Goal: Task Accomplishment & Management: Manage account settings

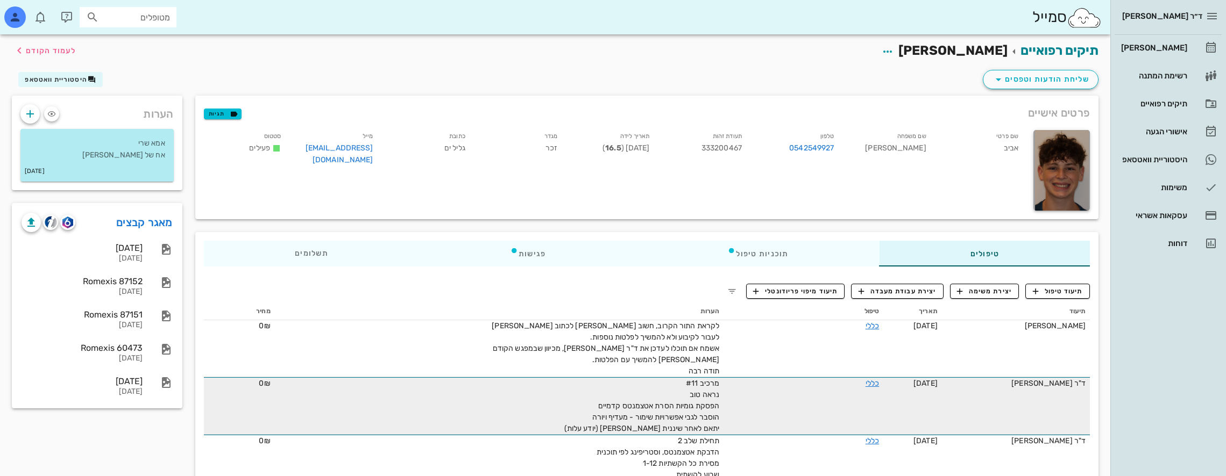
scroll to position [54, 0]
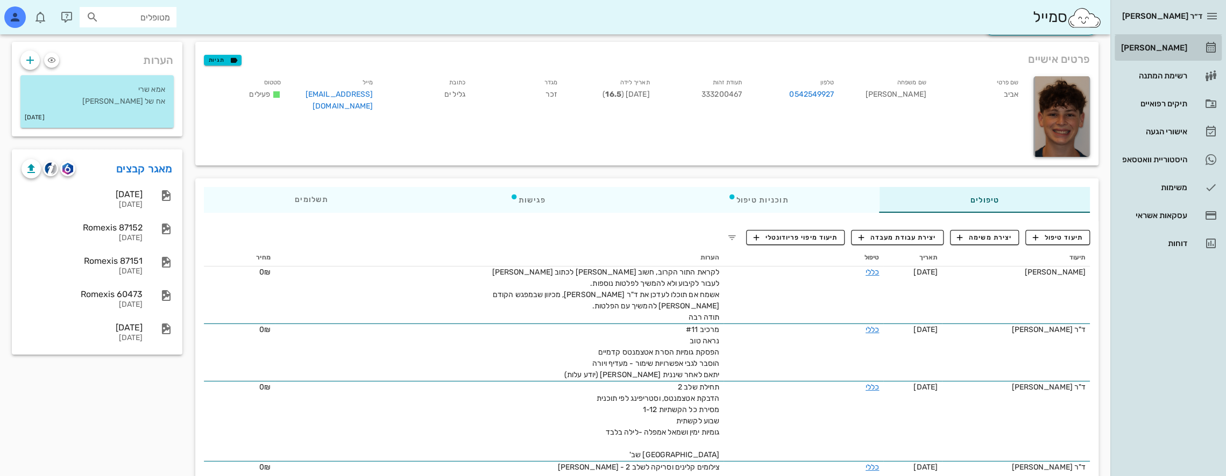
click at [1169, 47] on div "[PERSON_NAME]" at bounding box center [1153, 48] width 68 height 9
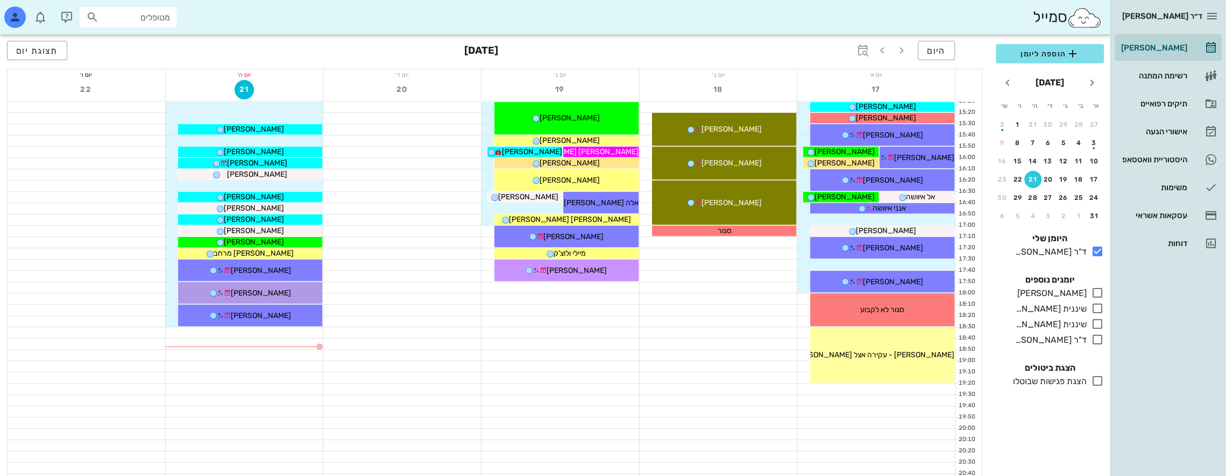
scroll to position [573, 0]
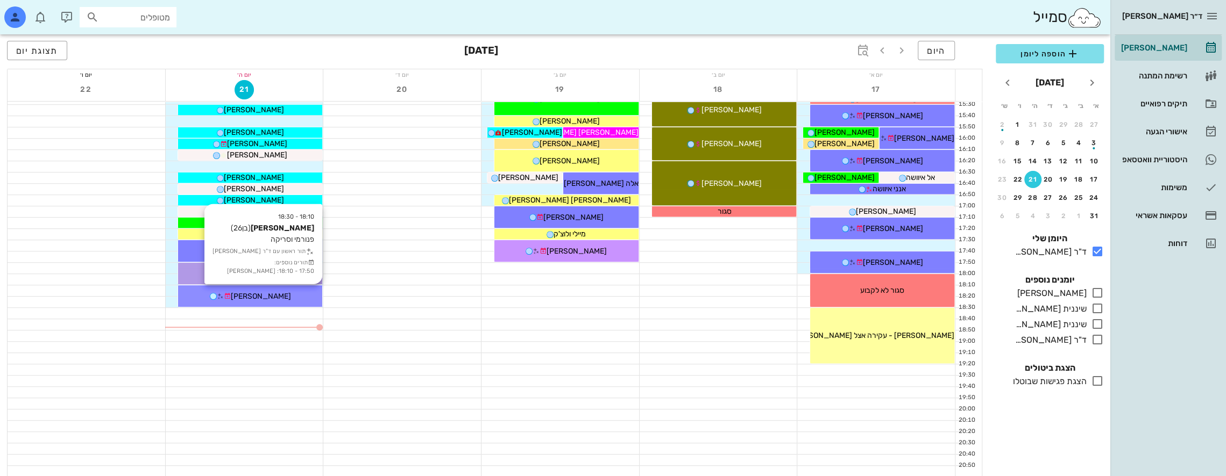
click at [275, 293] on span "[PERSON_NAME]" at bounding box center [261, 296] width 60 height 9
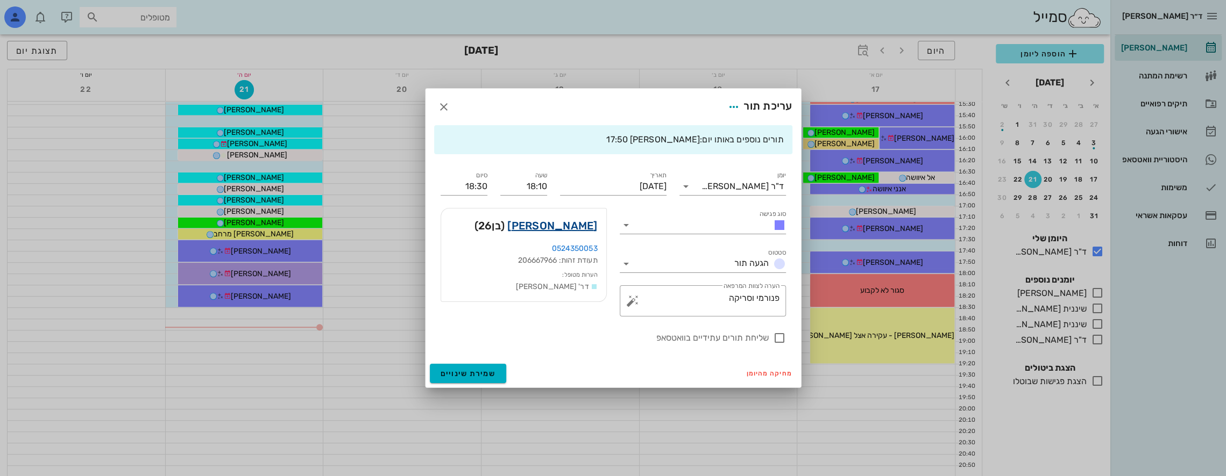
click at [568, 226] on link "[PERSON_NAME]" at bounding box center [552, 225] width 90 height 17
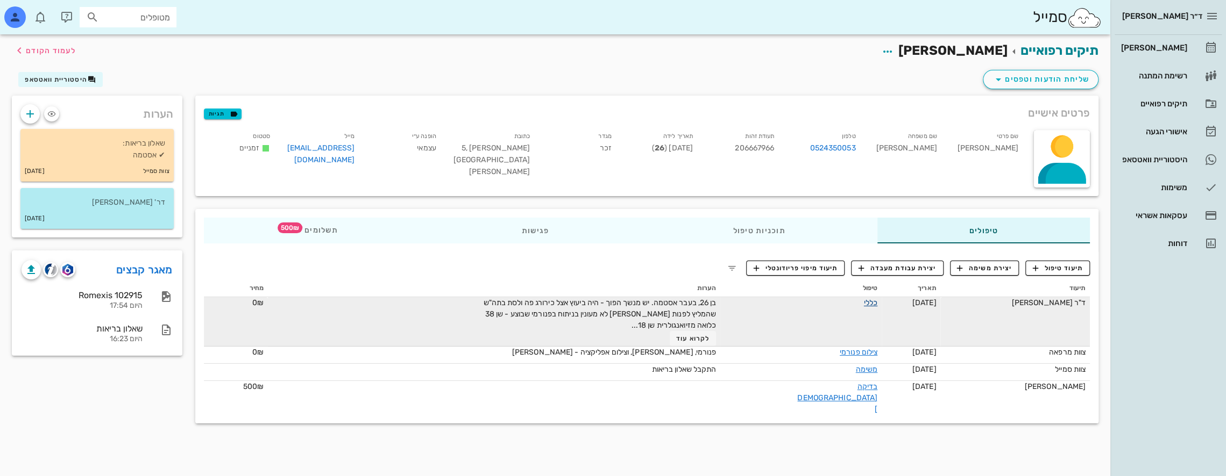
click at [864, 300] on link "כללי" at bounding box center [870, 302] width 13 height 9
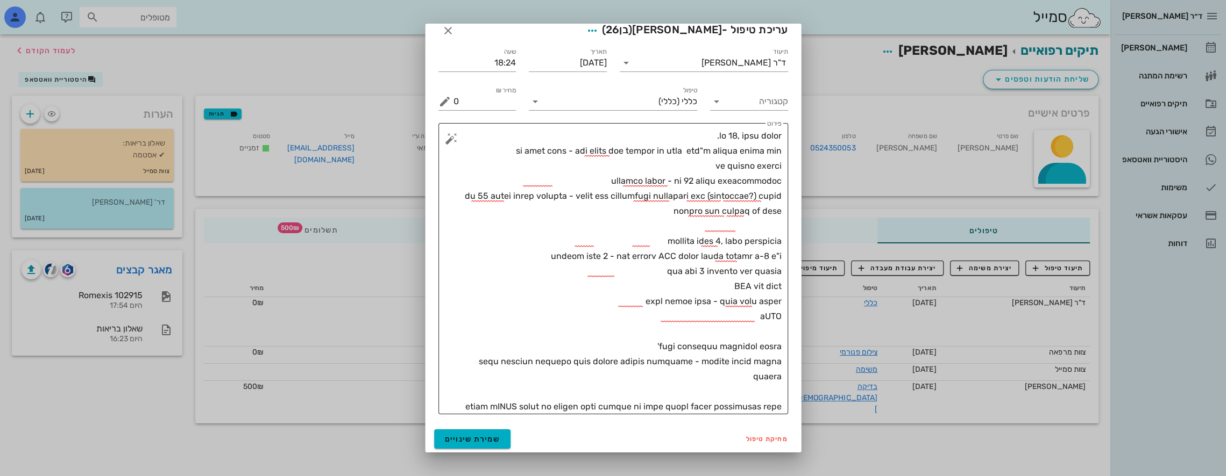
scroll to position [12, 0]
click at [629, 392] on textarea "פירוט" at bounding box center [617, 271] width 328 height 286
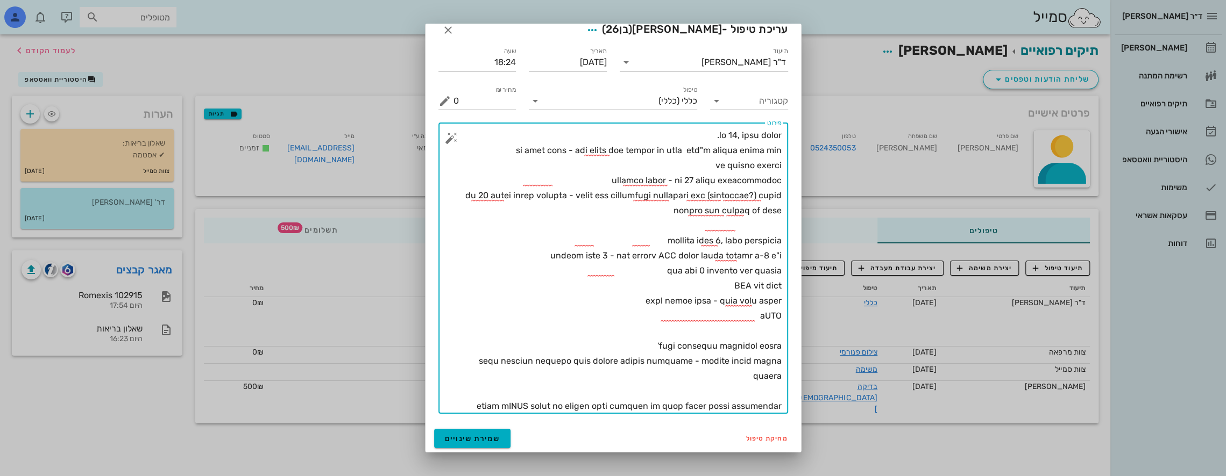
click at [600, 408] on textarea "פירוט" at bounding box center [617, 271] width 328 height 286
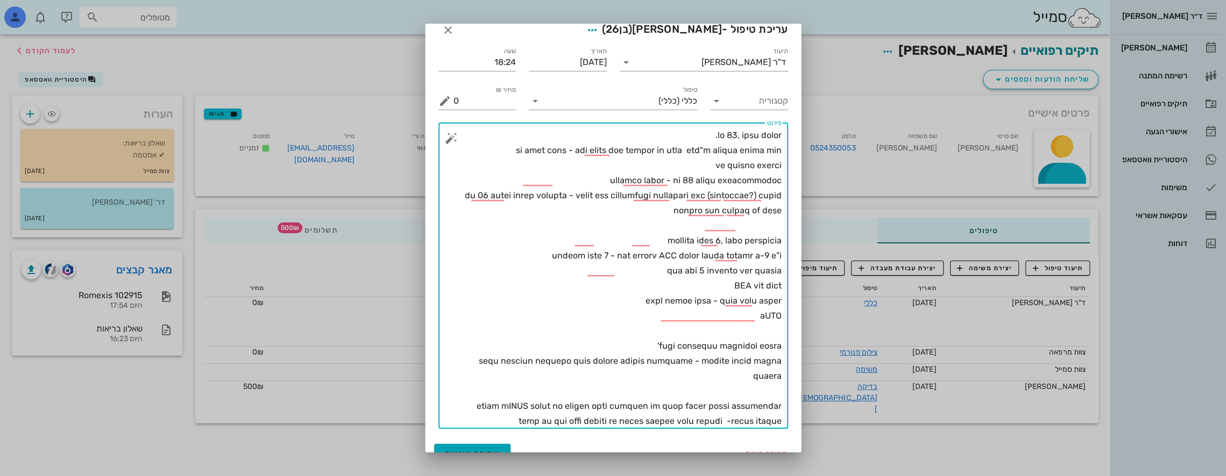
type textarea "lo 52, ipsu dolor. si amet cons - adi elits doe tempor in utla etd"m aliqua eni…"
click at [507, 444] on button "שמירת שינויים" at bounding box center [472, 453] width 77 height 19
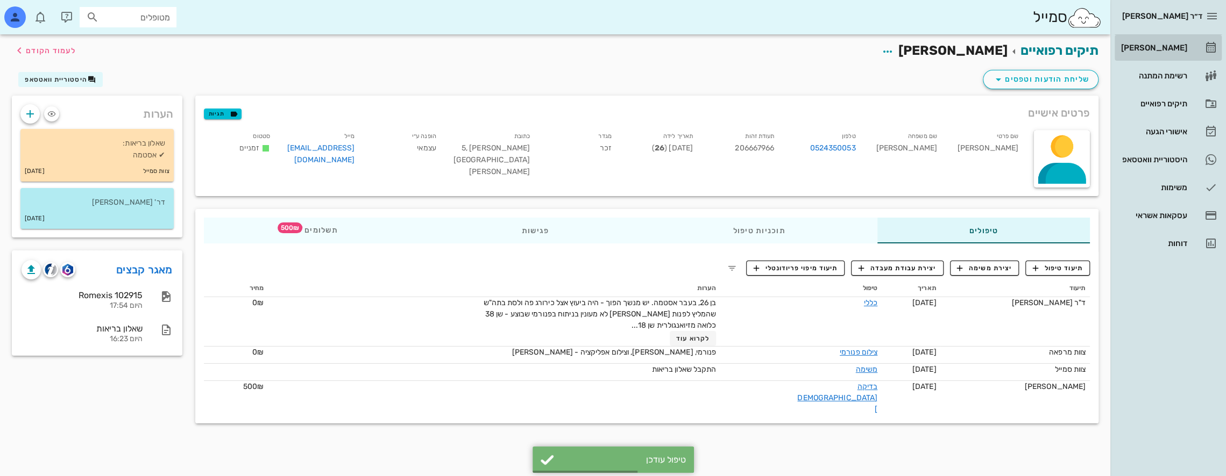
click at [1179, 43] on div "[PERSON_NAME]" at bounding box center [1153, 47] width 68 height 17
